Goal: Task Accomplishment & Management: Complete application form

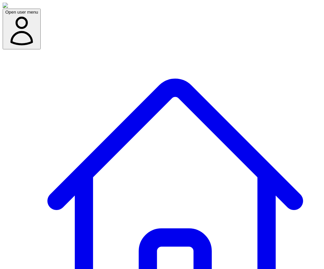
scroll to position [89, 0]
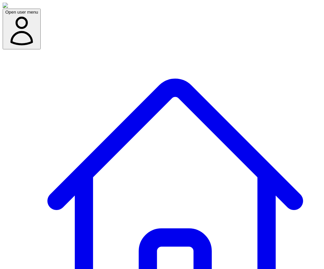
scroll to position [89, 0]
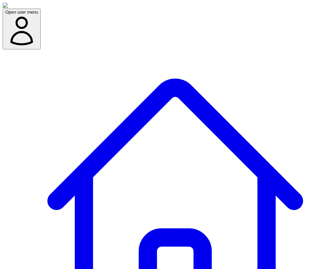
scroll to position [89, 0]
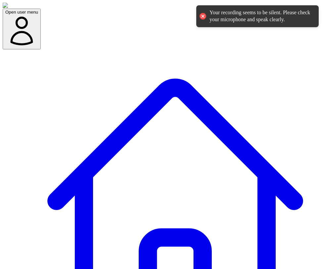
scroll to position [89, 0]
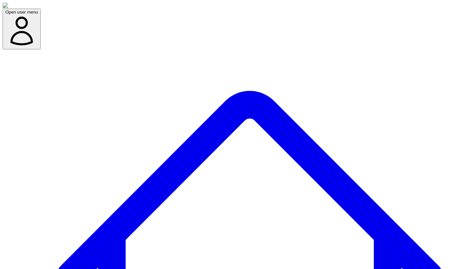
scroll to position [164, 0]
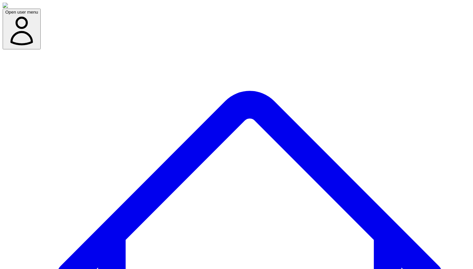
scroll to position [155, 0]
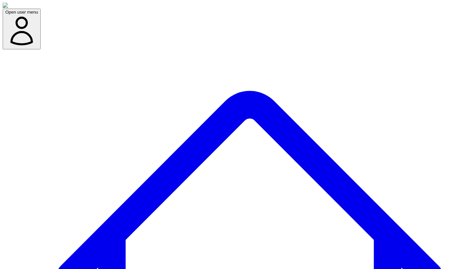
scroll to position [246, 0]
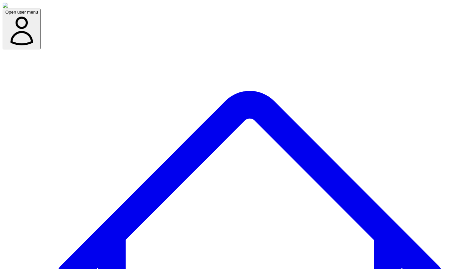
type textarea "**********"
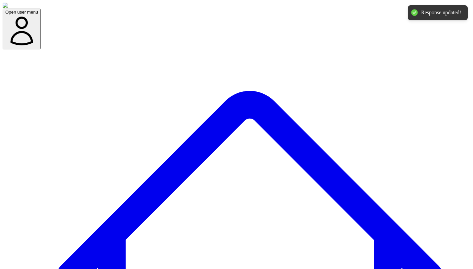
scroll to position [238, 0]
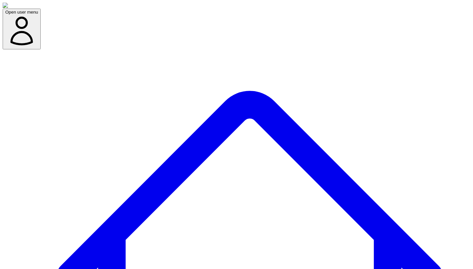
type textarea "**********"
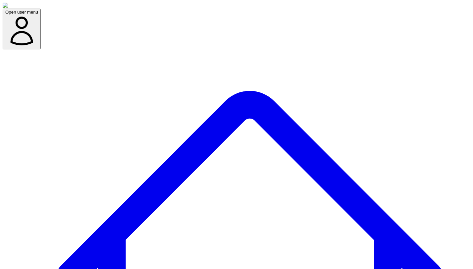
scroll to position [199, 0]
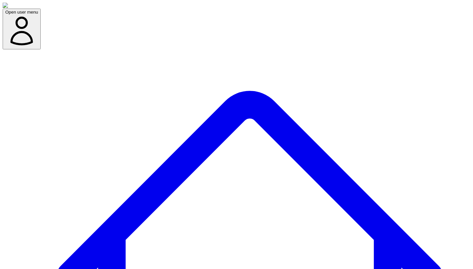
copy div "You. You. You"
